Goal: Transaction & Acquisition: Purchase product/service

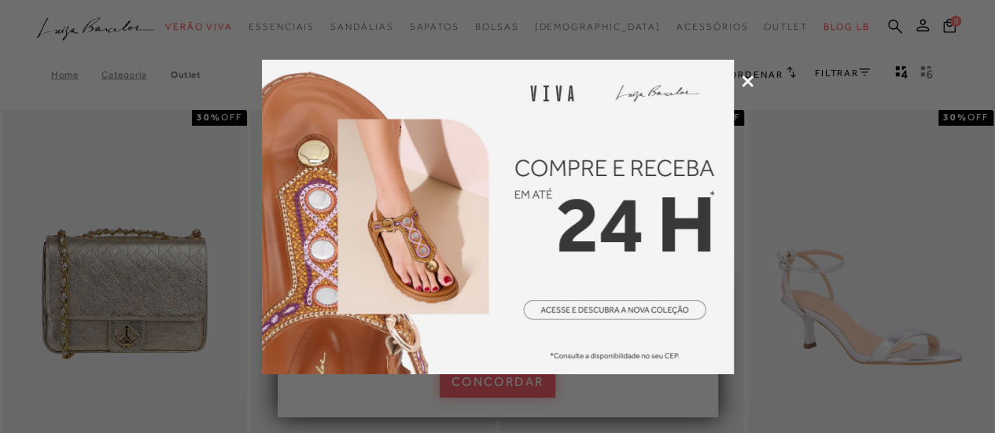
click at [744, 83] on icon at bounding box center [748, 81] width 12 height 12
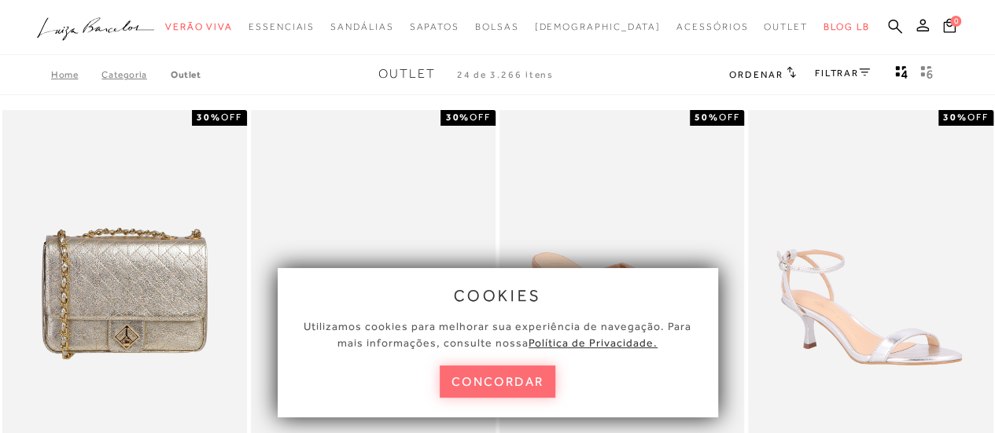
click at [521, 387] on button "concordar" at bounding box center [498, 382] width 116 height 32
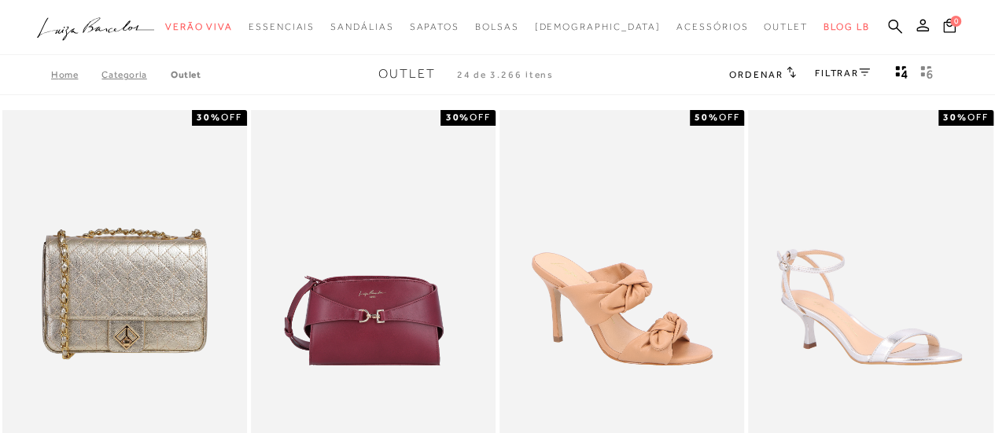
click at [127, 73] on link "Categoria" at bounding box center [135, 74] width 68 height 11
click at [891, 25] on icon at bounding box center [895, 26] width 14 height 15
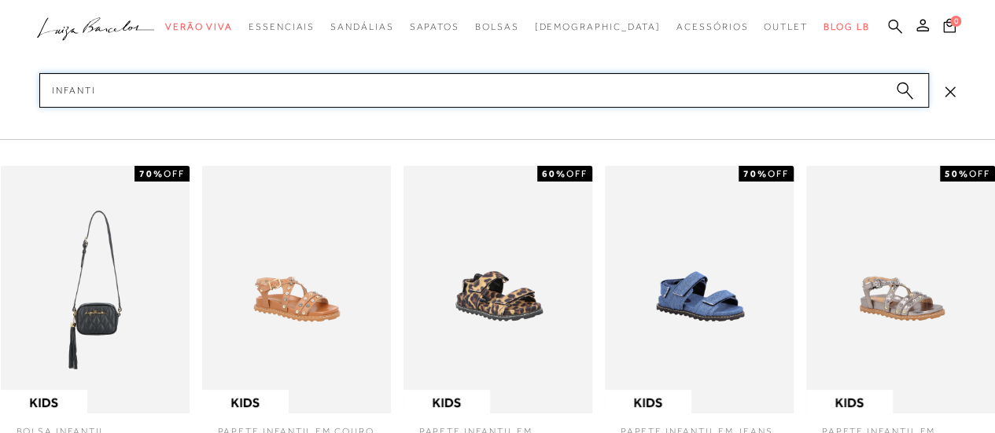
type input "infantil"
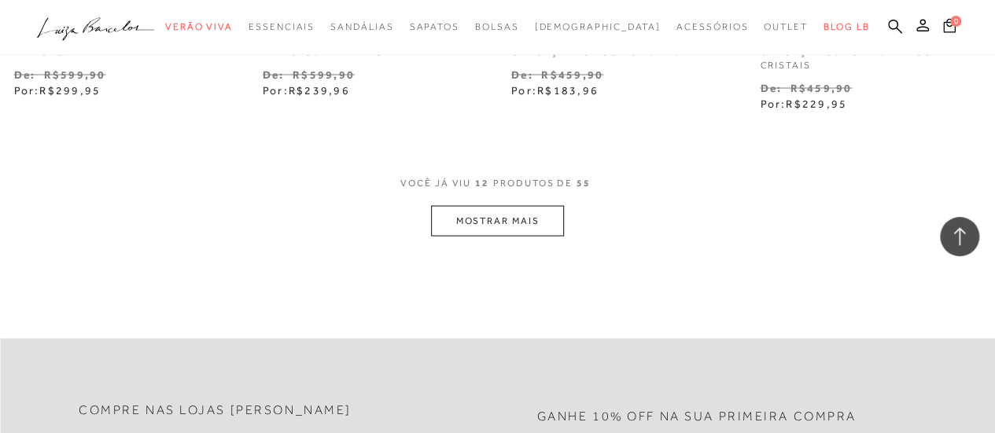
scroll to position [1504, 0]
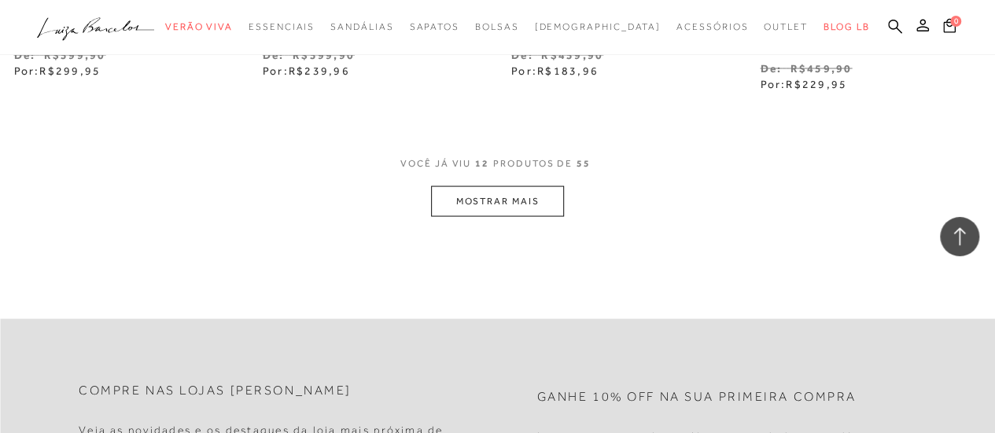
click at [525, 201] on button "MOSTRAR MAIS" at bounding box center [497, 201] width 132 height 31
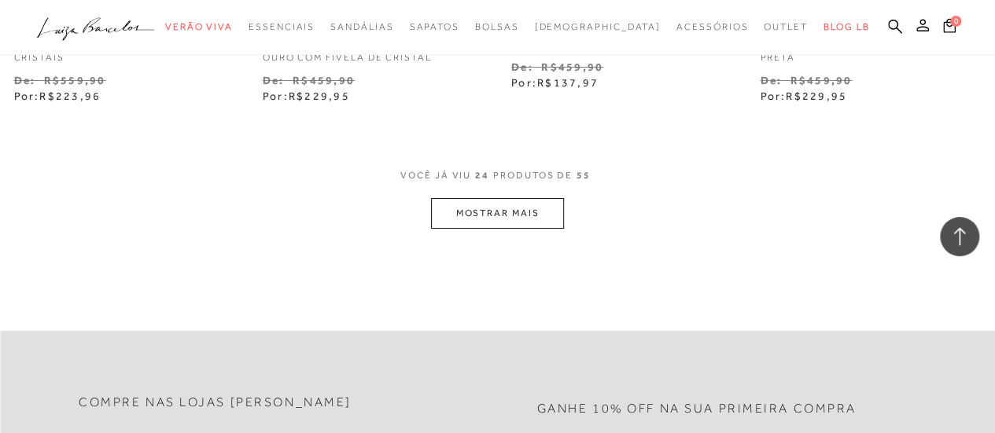
scroll to position [2960, 0]
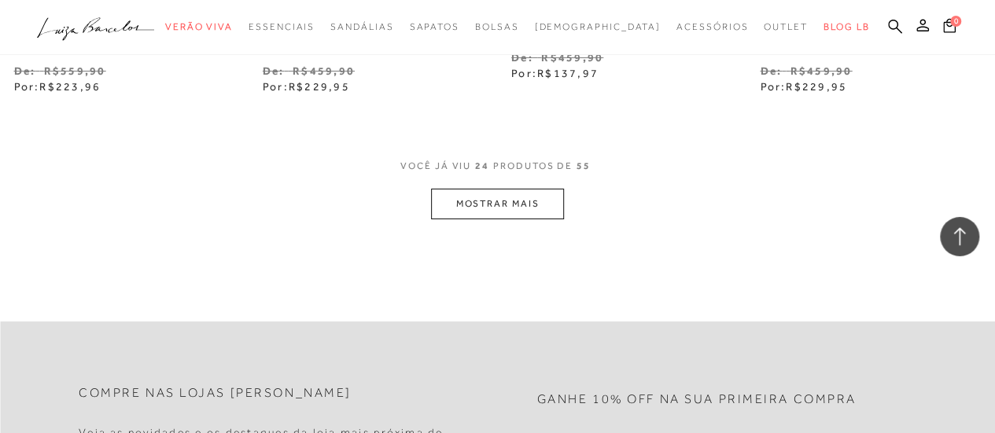
click at [547, 202] on button "MOSTRAR MAIS" at bounding box center [497, 204] width 132 height 31
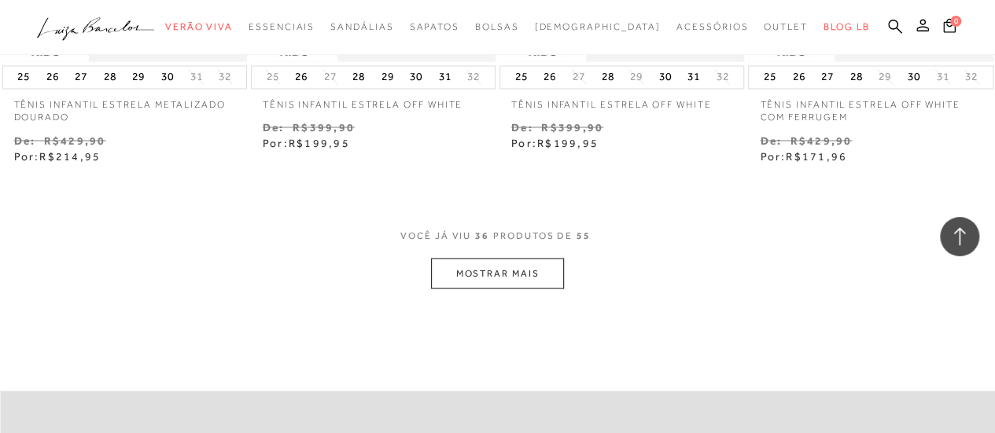
scroll to position [4376, 0]
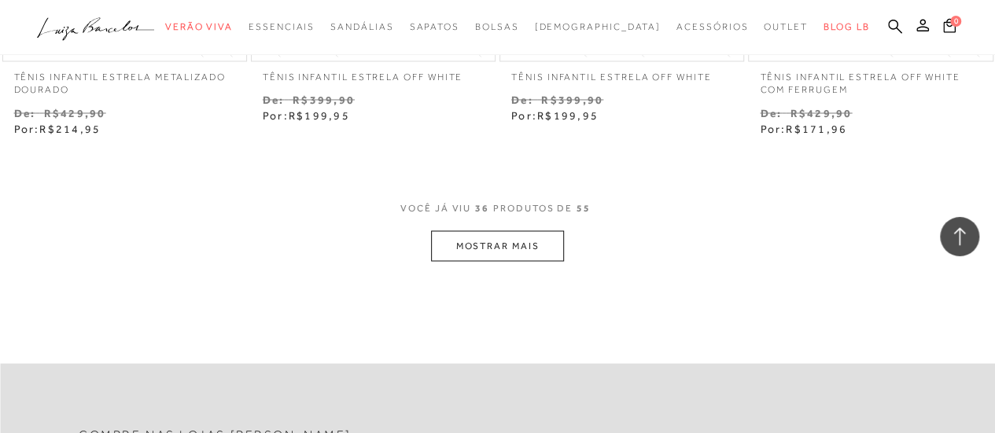
click at [525, 252] on button "MOSTRAR MAIS" at bounding box center [497, 245] width 132 height 31
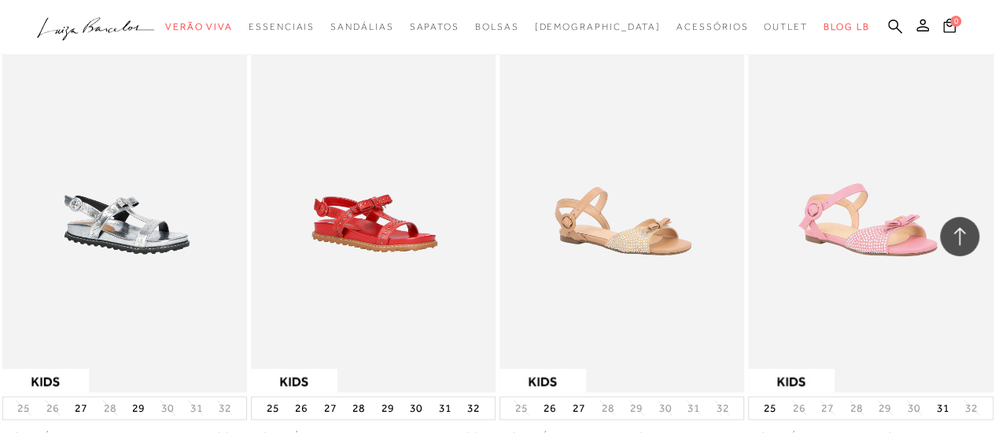
scroll to position [1098, 0]
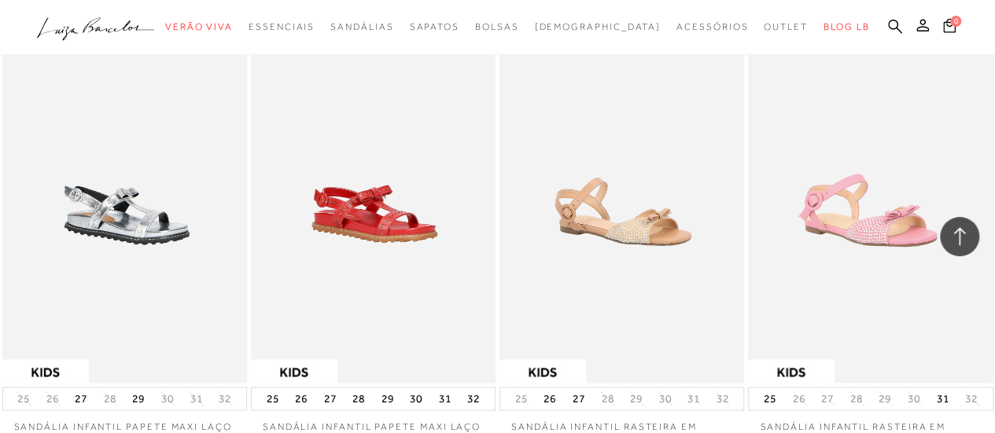
click at [852, 226] on img at bounding box center [869, 199] width 241 height 363
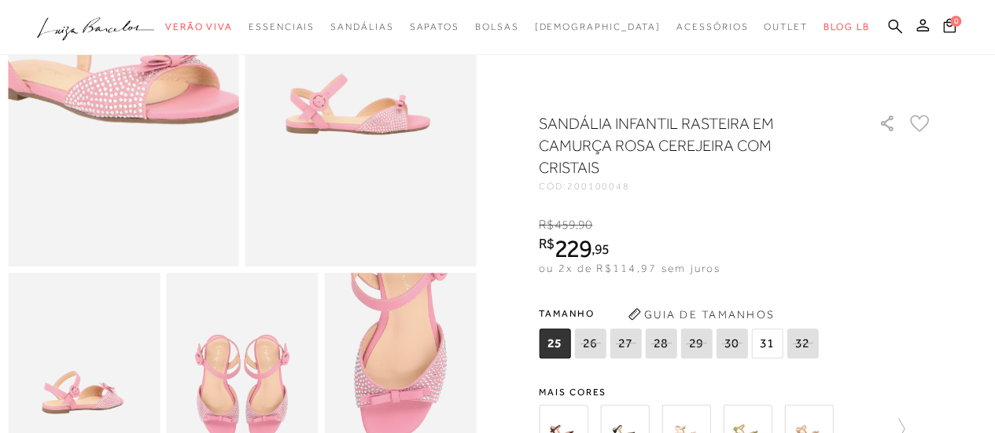
scroll to position [182, 0]
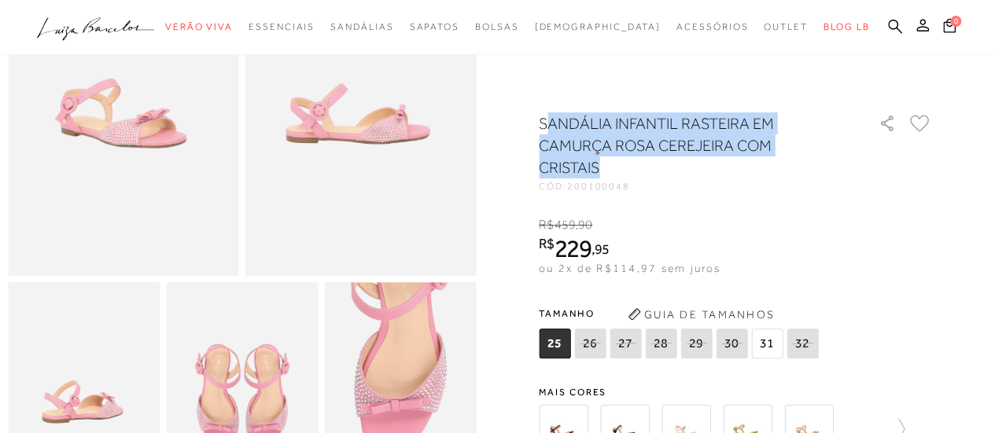
drag, startPoint x: 549, startPoint y: 123, endPoint x: 653, endPoint y: 169, distance: 113.7
click at [653, 169] on h1 "SANDÁLIA INFANTIL RASTEIRA EM CAMURÇA ROSA CEREJEIRA COM CRISTAIS" at bounding box center [686, 145] width 295 height 66
drag, startPoint x: 546, startPoint y: 123, endPoint x: 624, endPoint y: 170, distance: 91.3
click at [624, 170] on h1 "SANDÁLIA INFANTIL RASTEIRA EM CAMURÇA ROSA CEREJEIRA COM CRISTAIS" at bounding box center [686, 145] width 295 height 66
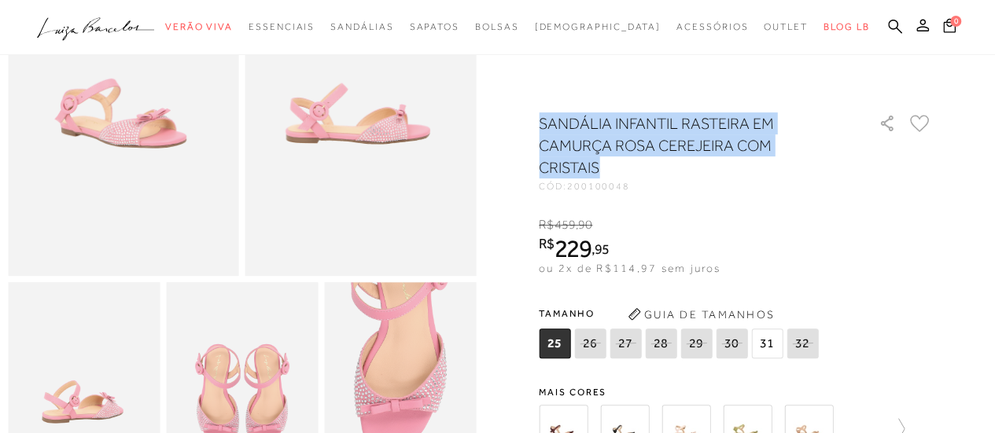
copy h1 "SANDÁLIA INFANTIL RASTEIRA EM CAMURÇA ROSA CEREJEIRA COM CRISTAIS"
click at [141, 127] on img at bounding box center [123, 103] width 231 height 346
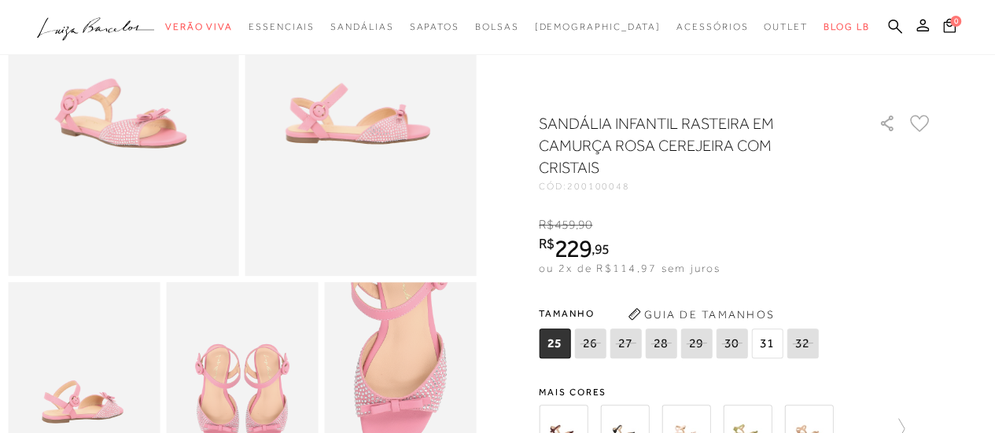
click at [765, 347] on span "31" at bounding box center [766, 344] width 31 height 30
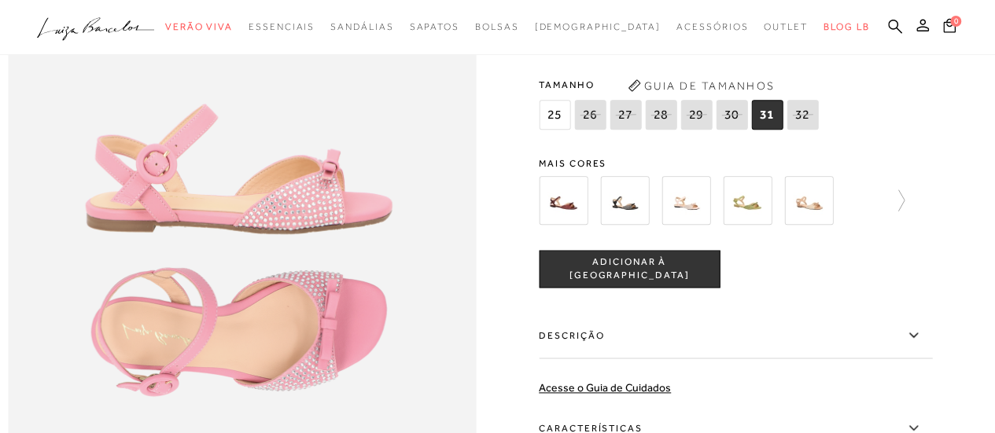
scroll to position [799, 0]
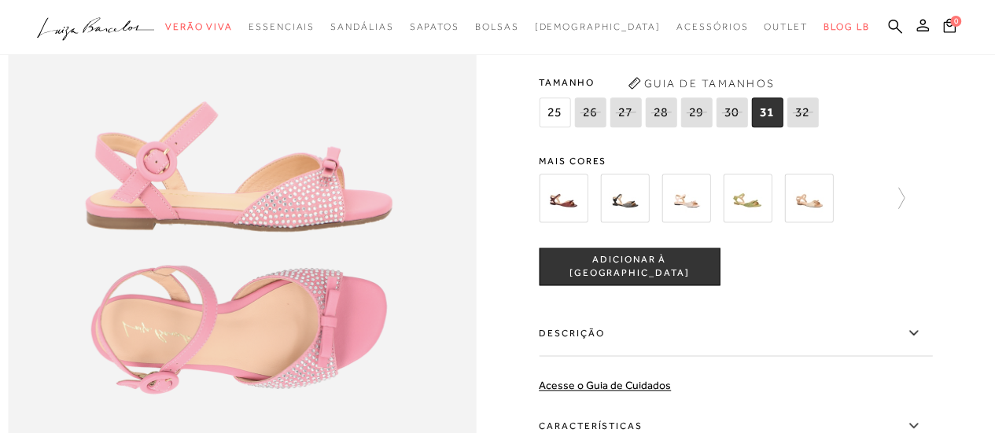
click at [687, 223] on img at bounding box center [685, 198] width 49 height 49
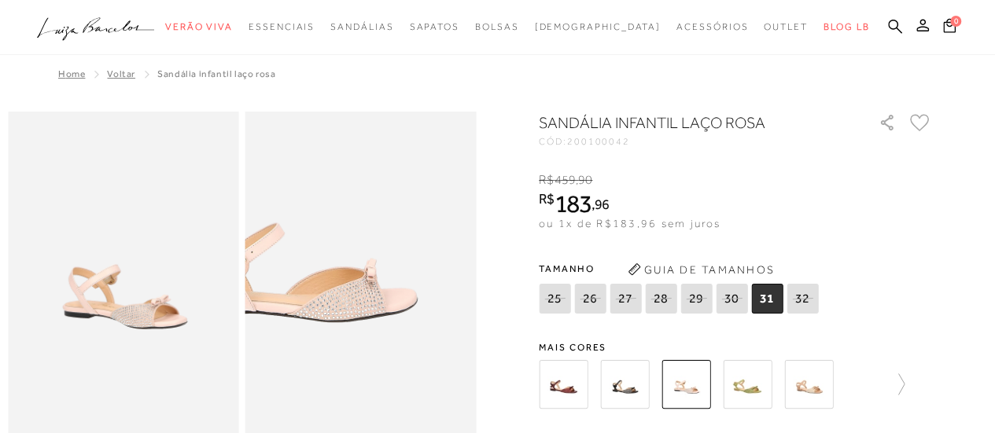
click at [428, 322] on img at bounding box center [298, 253] width 462 height 693
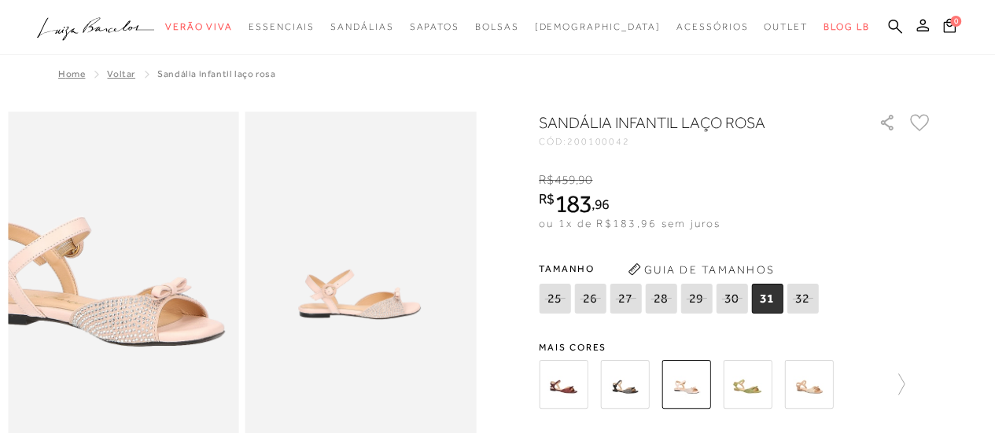
click at [149, 317] on img at bounding box center [96, 258] width 462 height 693
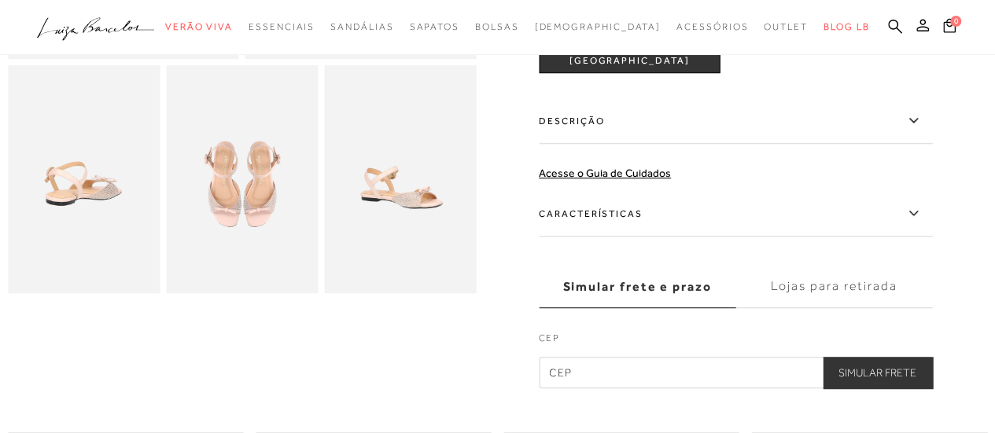
scroll to position [393, 0]
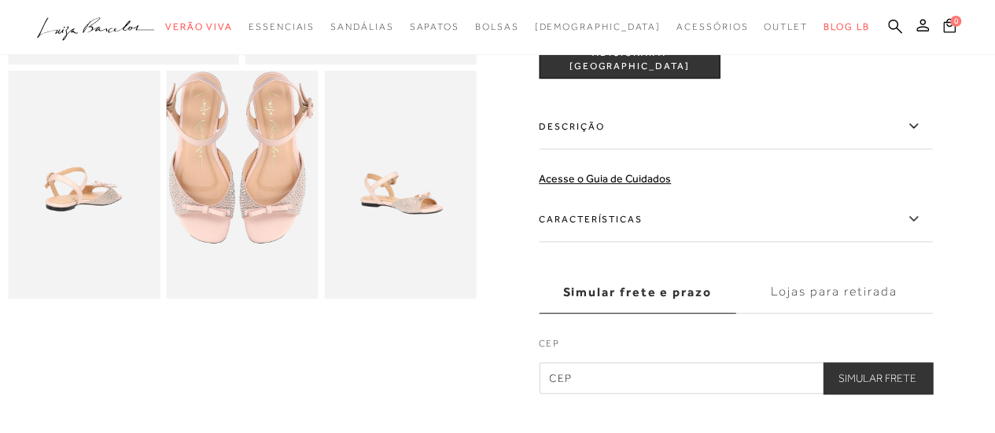
click at [247, 234] on img at bounding box center [237, 148] width 304 height 455
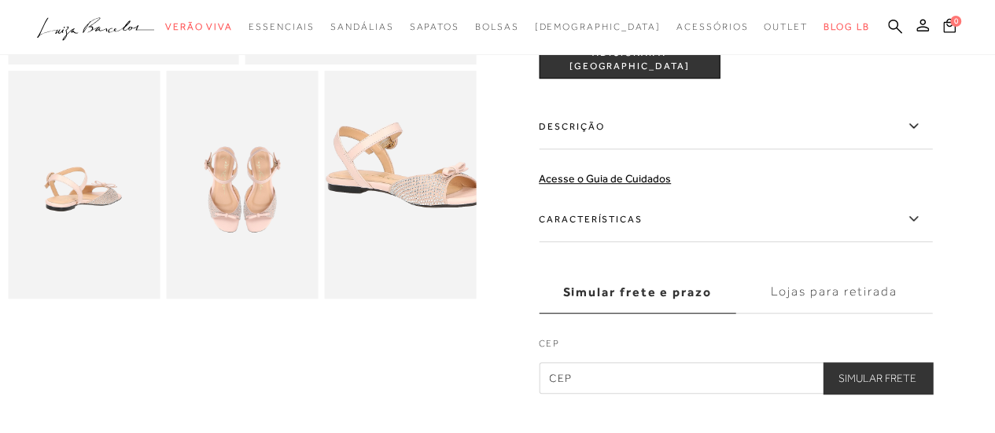
click at [398, 234] on img at bounding box center [406, 148] width 304 height 455
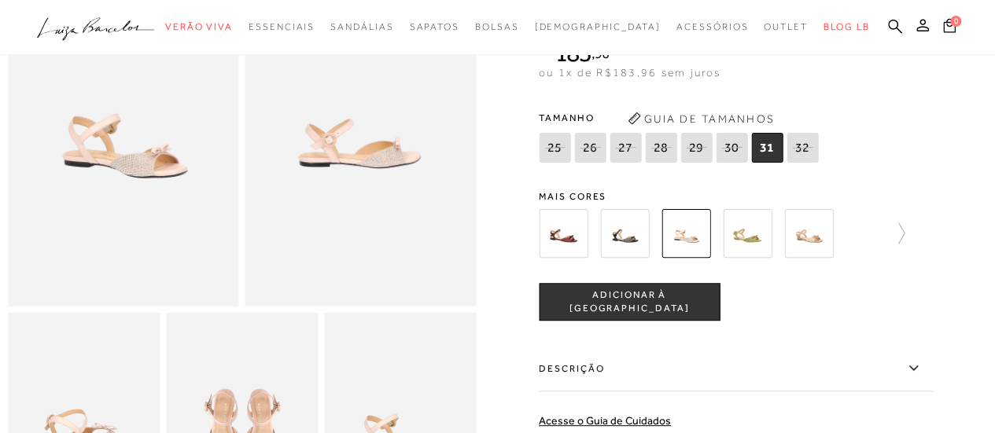
scroll to position [164, 0]
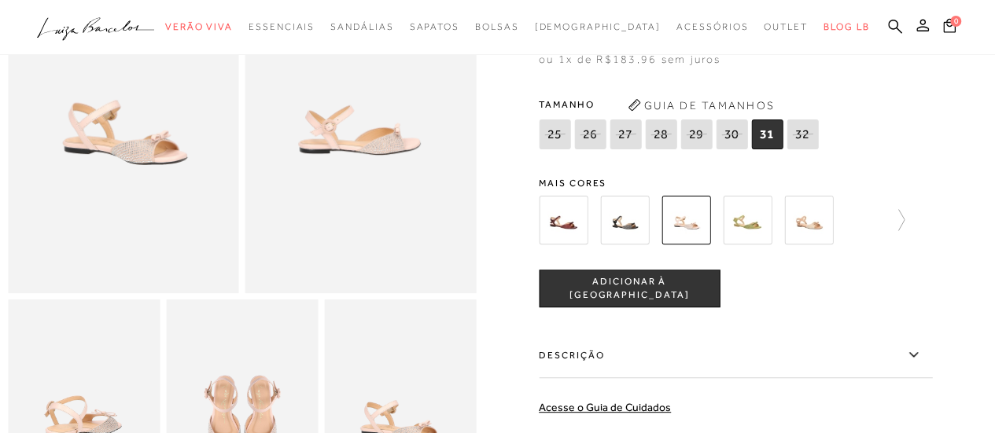
click at [816, 223] on img at bounding box center [808, 220] width 49 height 49
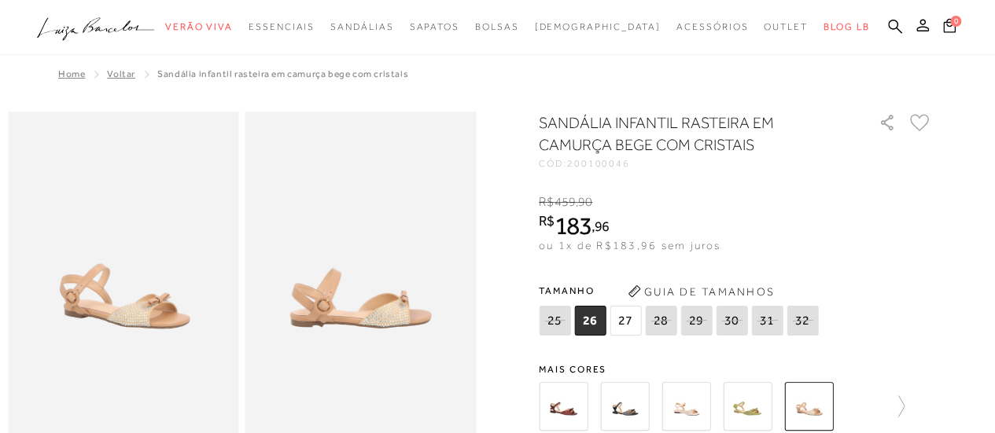
click at [582, 399] on img at bounding box center [563, 406] width 49 height 49
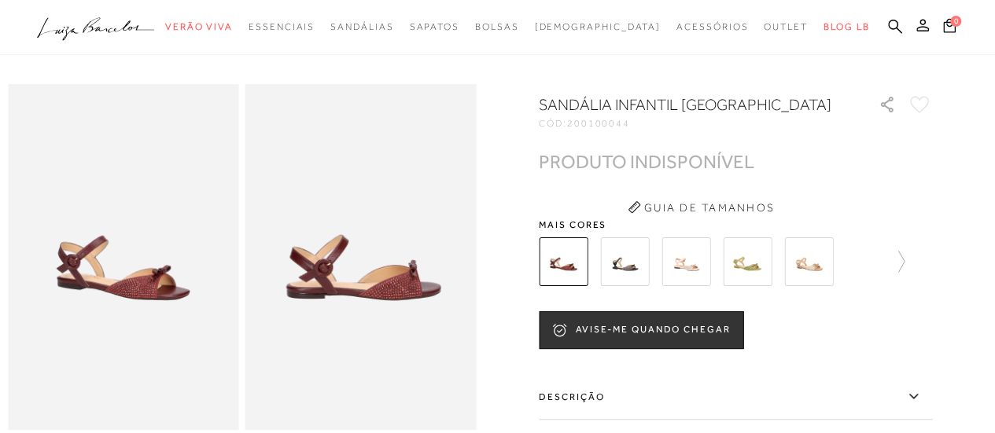
scroll to position [23, 0]
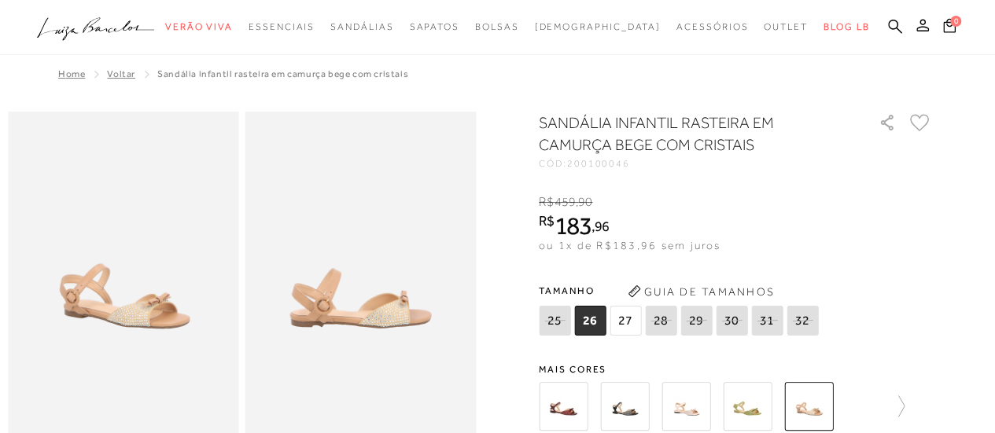
click at [628, 328] on span "27" at bounding box center [624, 321] width 31 height 30
click at [897, 24] on icon at bounding box center [895, 26] width 14 height 14
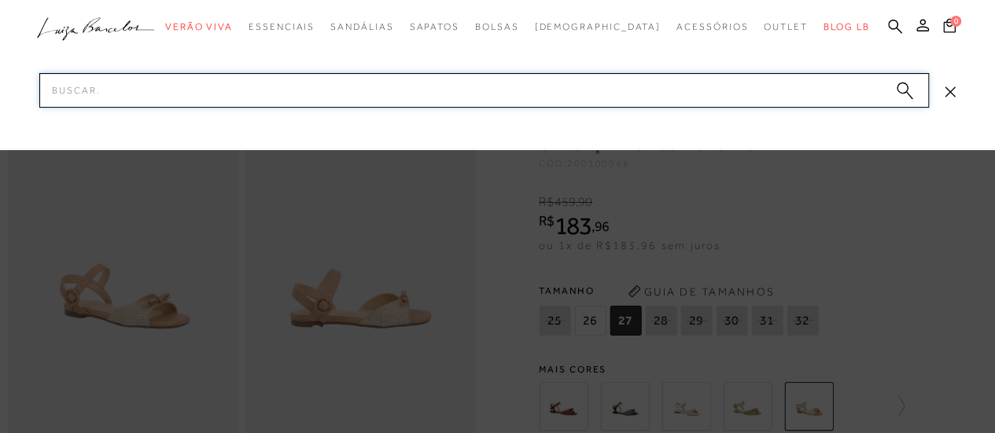
click at [662, 100] on input "Pesquisar" at bounding box center [483, 90] width 889 height 35
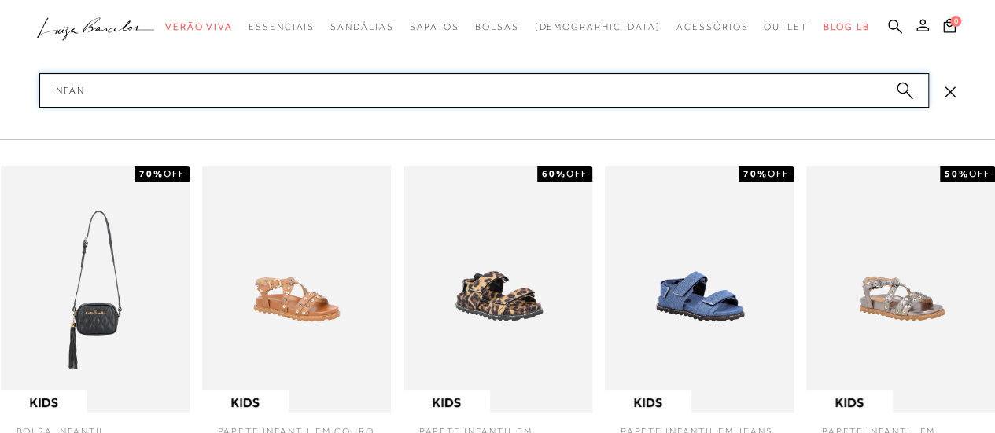
scroll to position [982, 0]
type input "infantil"
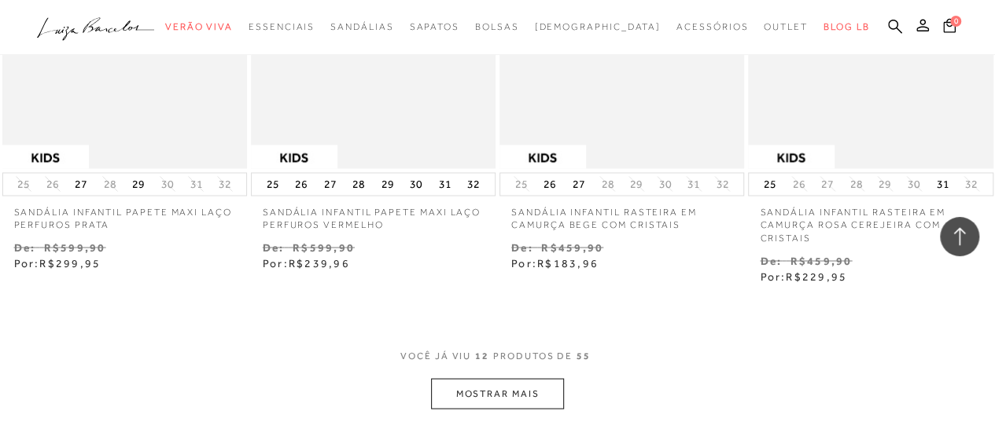
scroll to position [1303, 0]
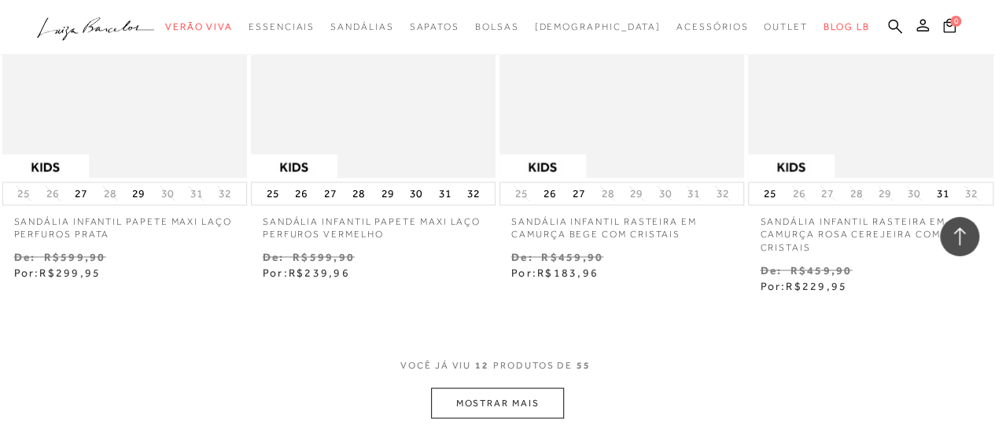
click at [499, 396] on button "MOSTRAR MAIS" at bounding box center [497, 403] width 132 height 31
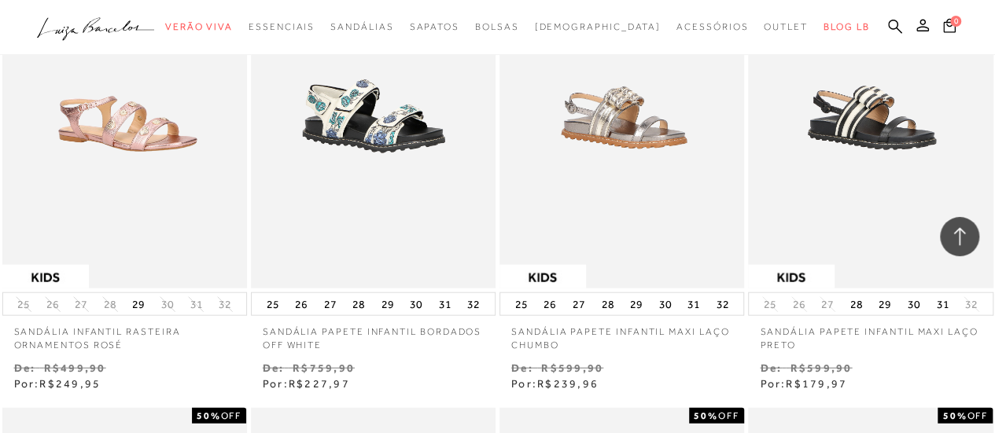
scroll to position [1681, 0]
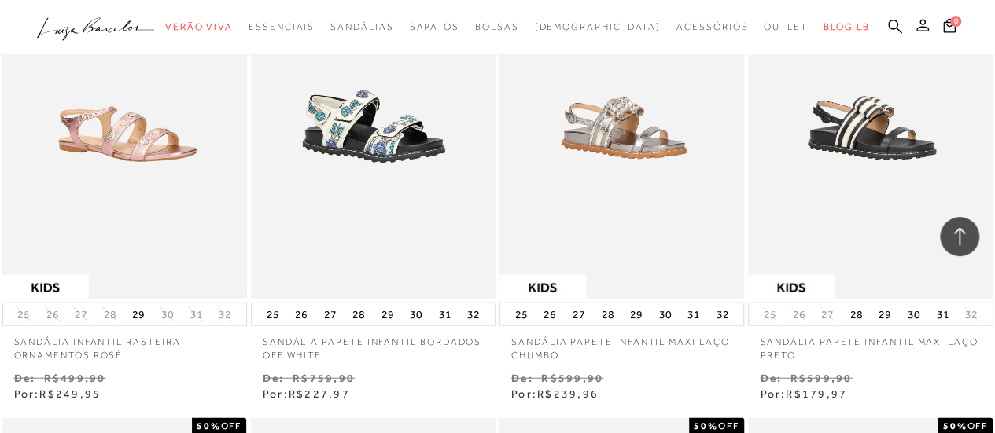
click at [151, 150] on img at bounding box center [124, 115] width 241 height 363
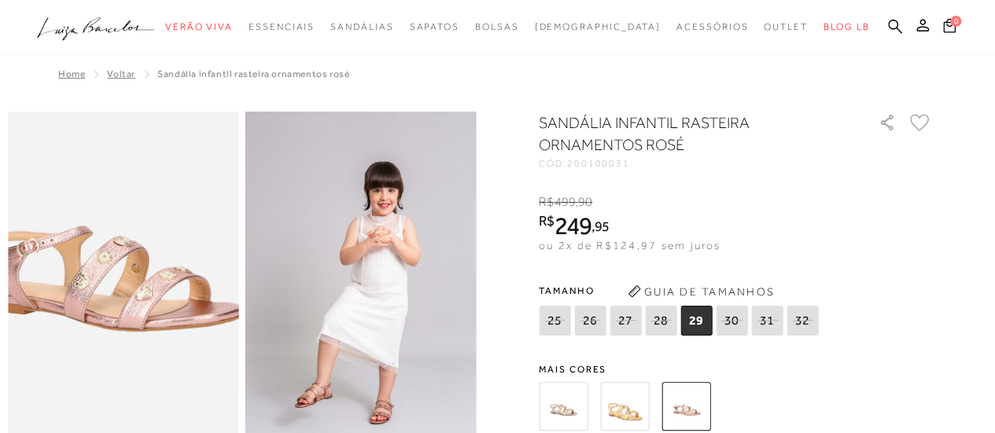
click at [138, 333] on img at bounding box center [107, 242] width 462 height 693
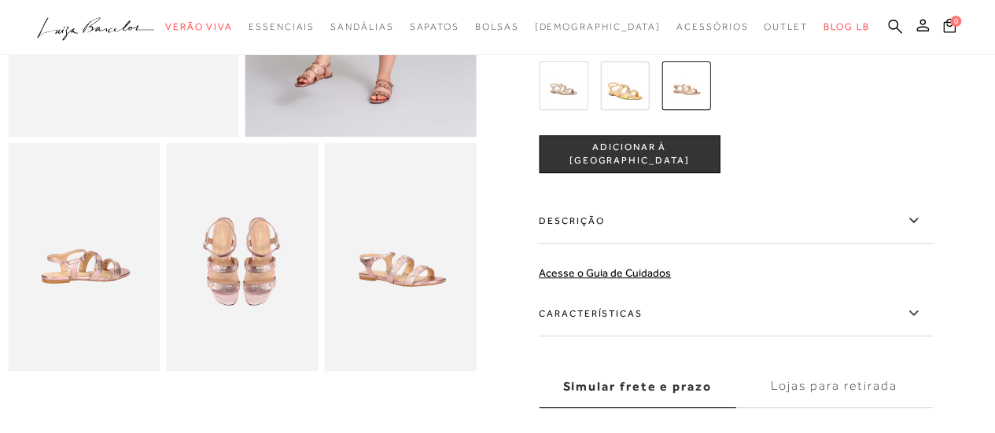
scroll to position [324, 0]
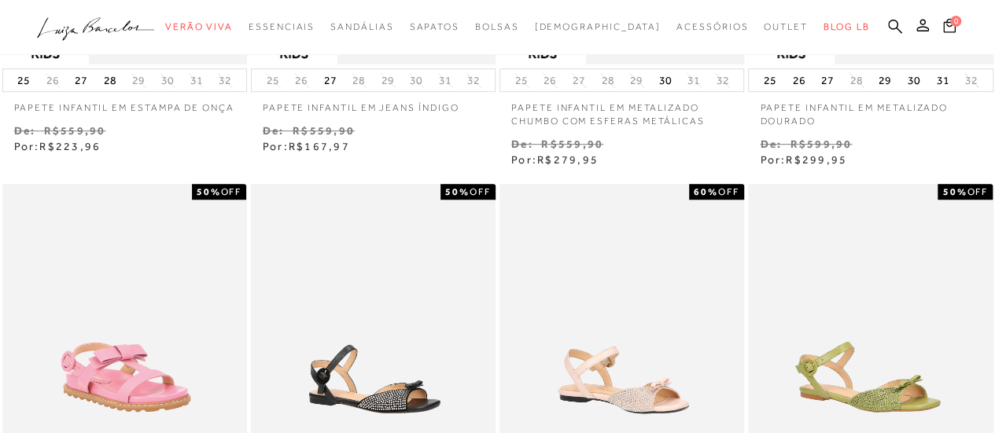
scroll to position [64, 0]
